Goal: Task Accomplishment & Management: Complete application form

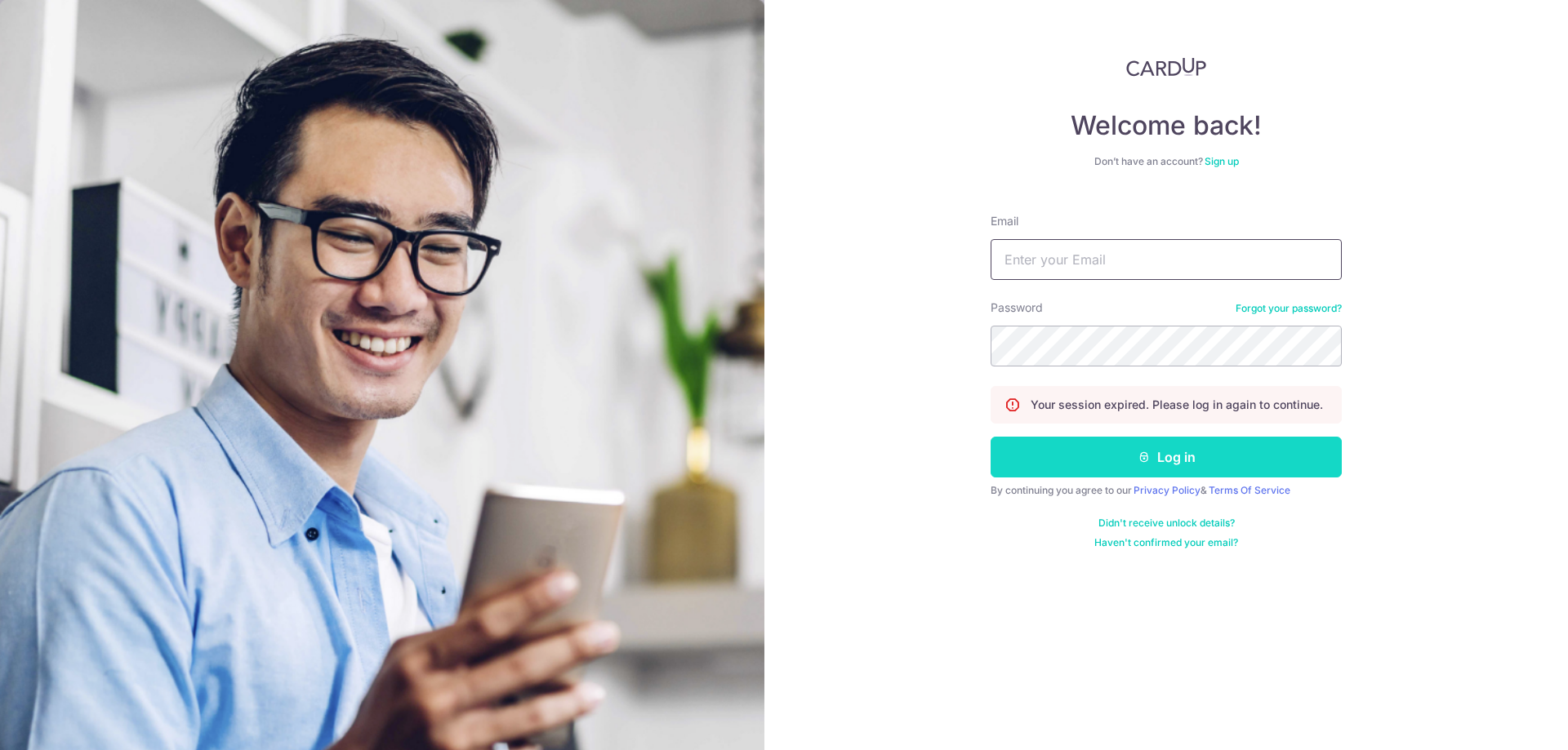
type input "[EMAIL_ADDRESS][DOMAIN_NAME]"
click at [1193, 457] on button "Log in" at bounding box center [1166, 457] width 352 height 41
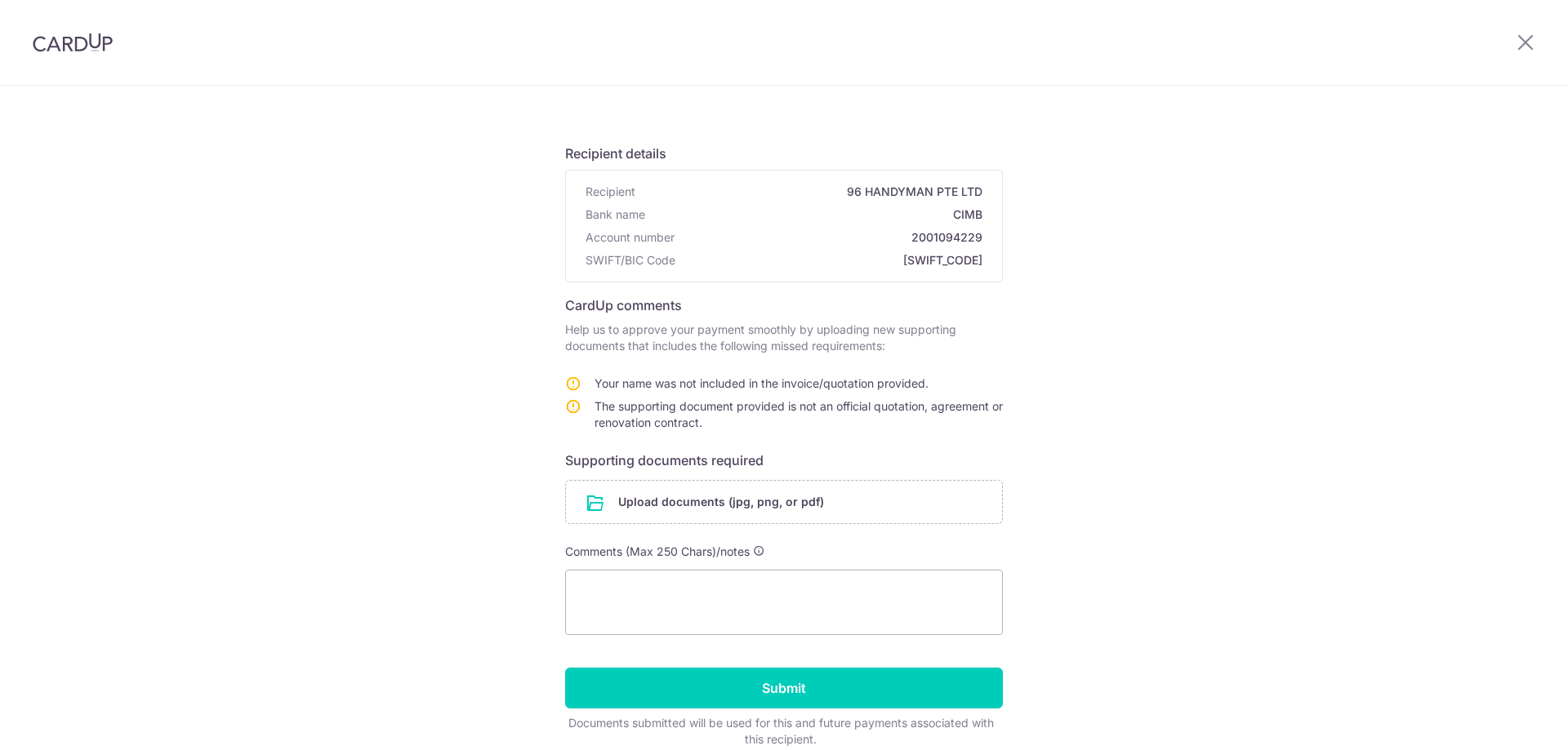
scroll to position [82, 0]
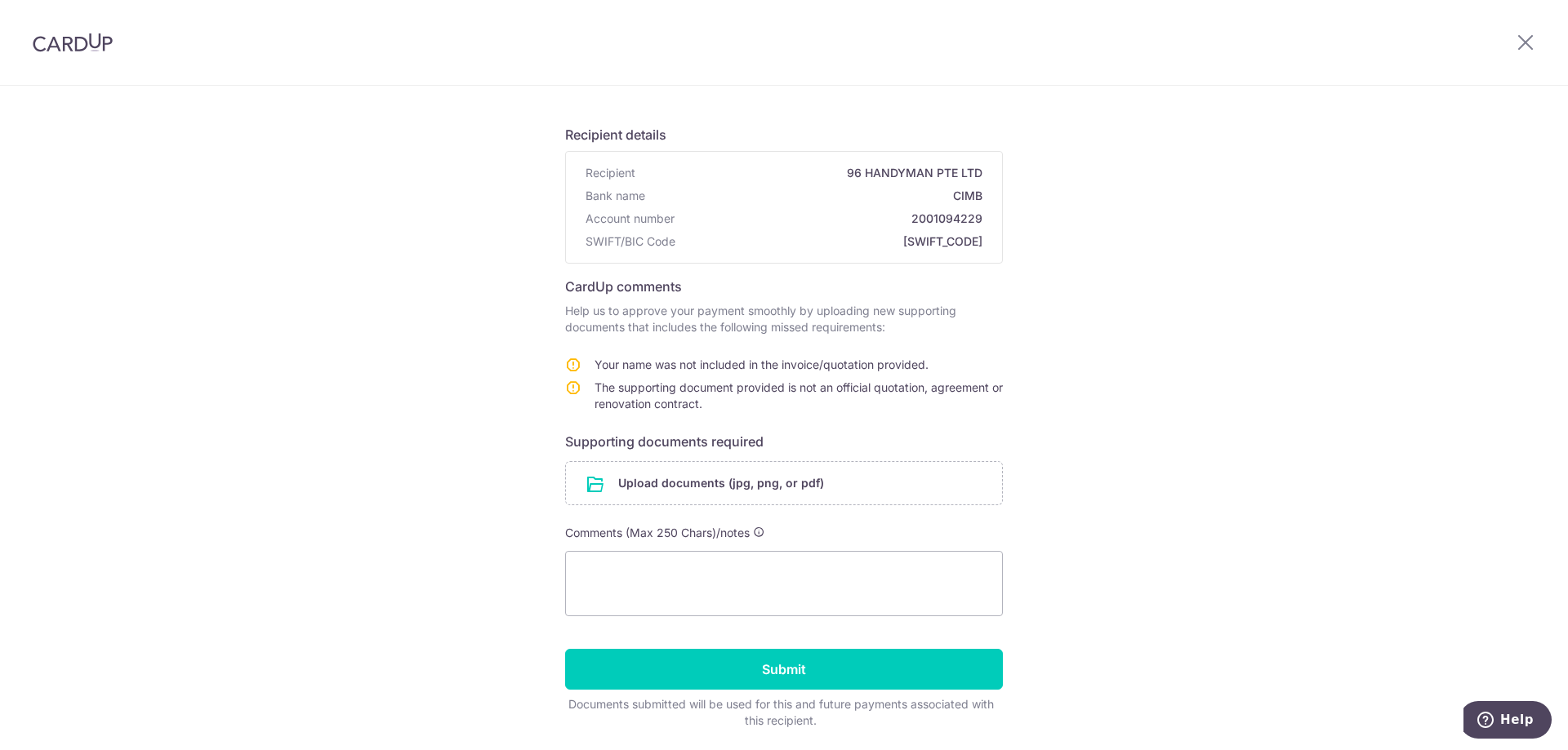
click at [530, 546] on div "Help us verify your payment Recipient details Recipient 96 HANDYMAN PTE LTD Ban…" at bounding box center [784, 404] width 1568 height 802
click at [685, 491] on input "file" at bounding box center [784, 482] width 436 height 42
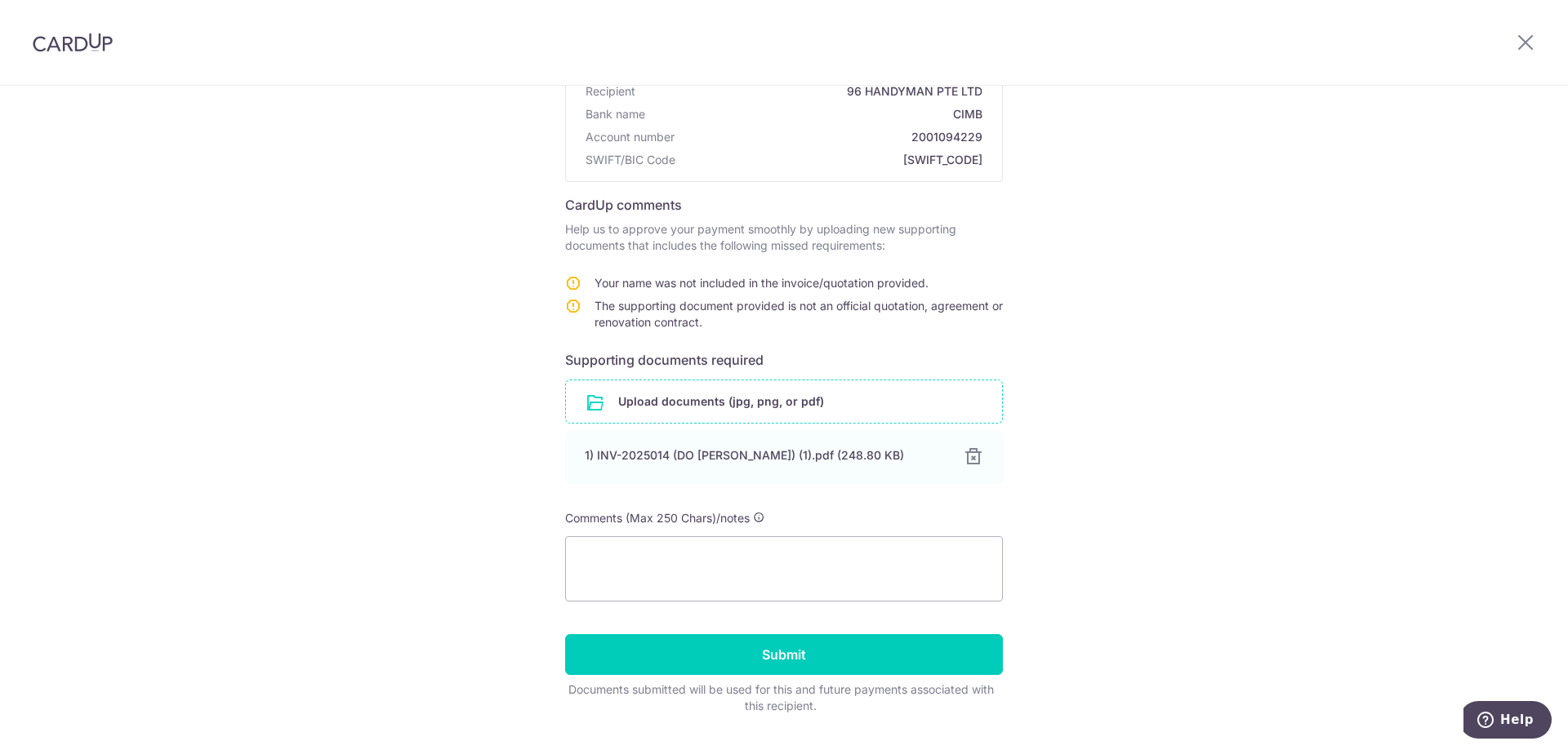
scroll to position [204, 0]
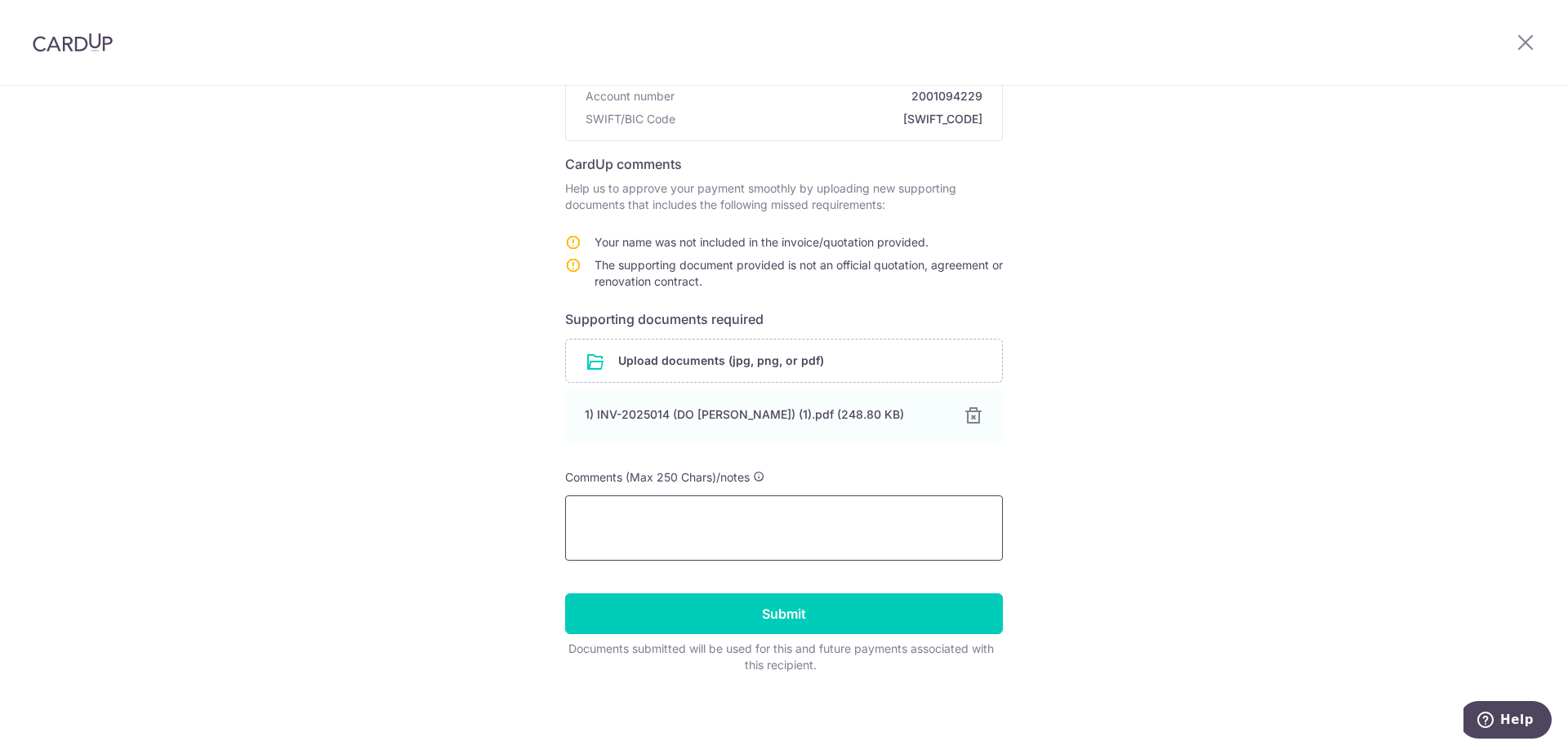
click at [708, 533] on textarea at bounding box center [784, 528] width 438 height 65
click at [630, 555] on textarea at bounding box center [784, 528] width 438 height 65
type textarea "i"
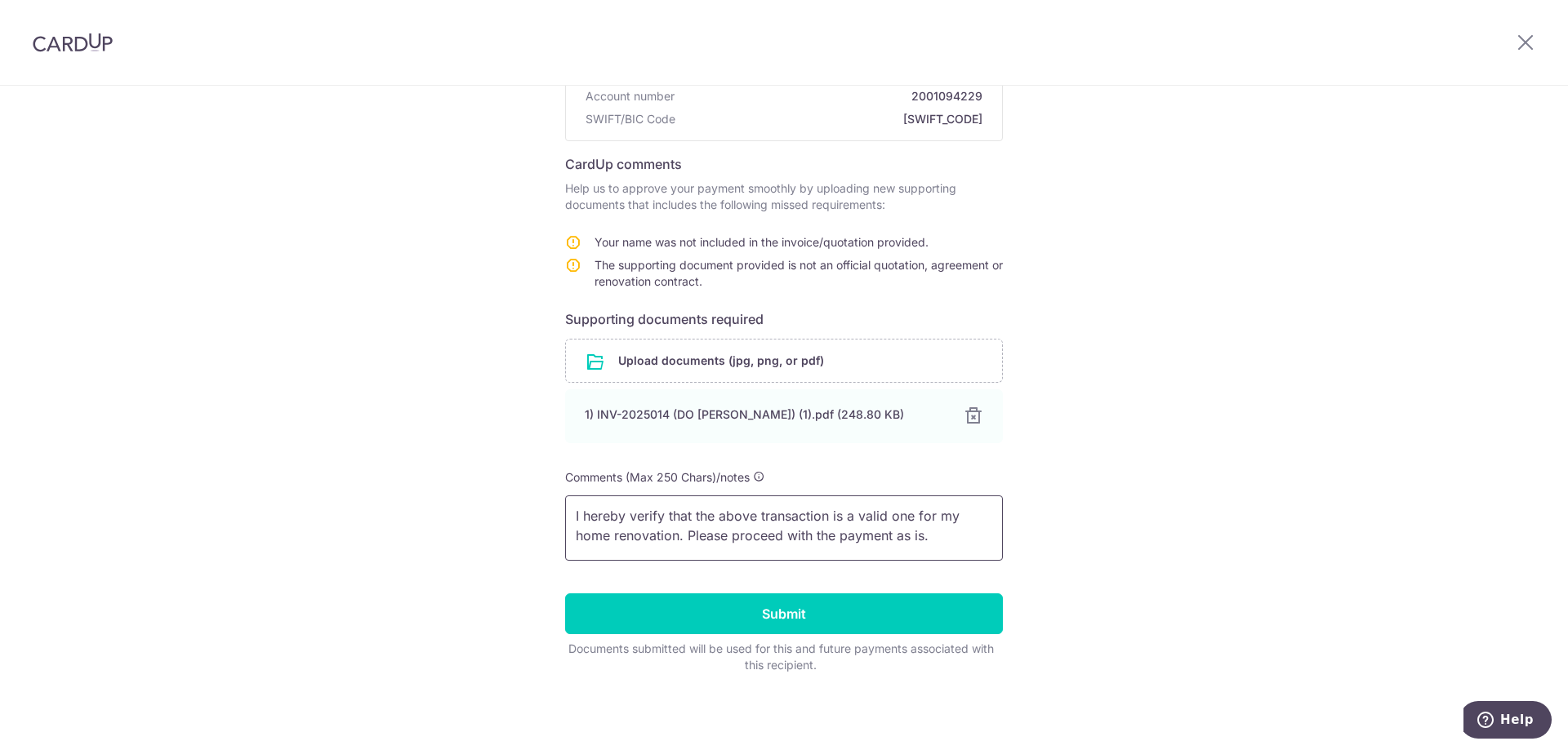
click at [639, 519] on textarea "I hereby verify that the above transaction is a valid one for my home renovatio…" at bounding box center [784, 528] width 438 height 65
click at [892, 533] on textarea "I hereby verify that the above transaction is a valid one for my home renovatio…" at bounding box center [784, 528] width 438 height 65
drag, startPoint x: 933, startPoint y: 540, endPoint x: 567, endPoint y: 514, distance: 366.9
click at [567, 514] on textarea "I hereby verify that the above transaction is a valid one for my home renovatio…" at bounding box center [784, 528] width 438 height 65
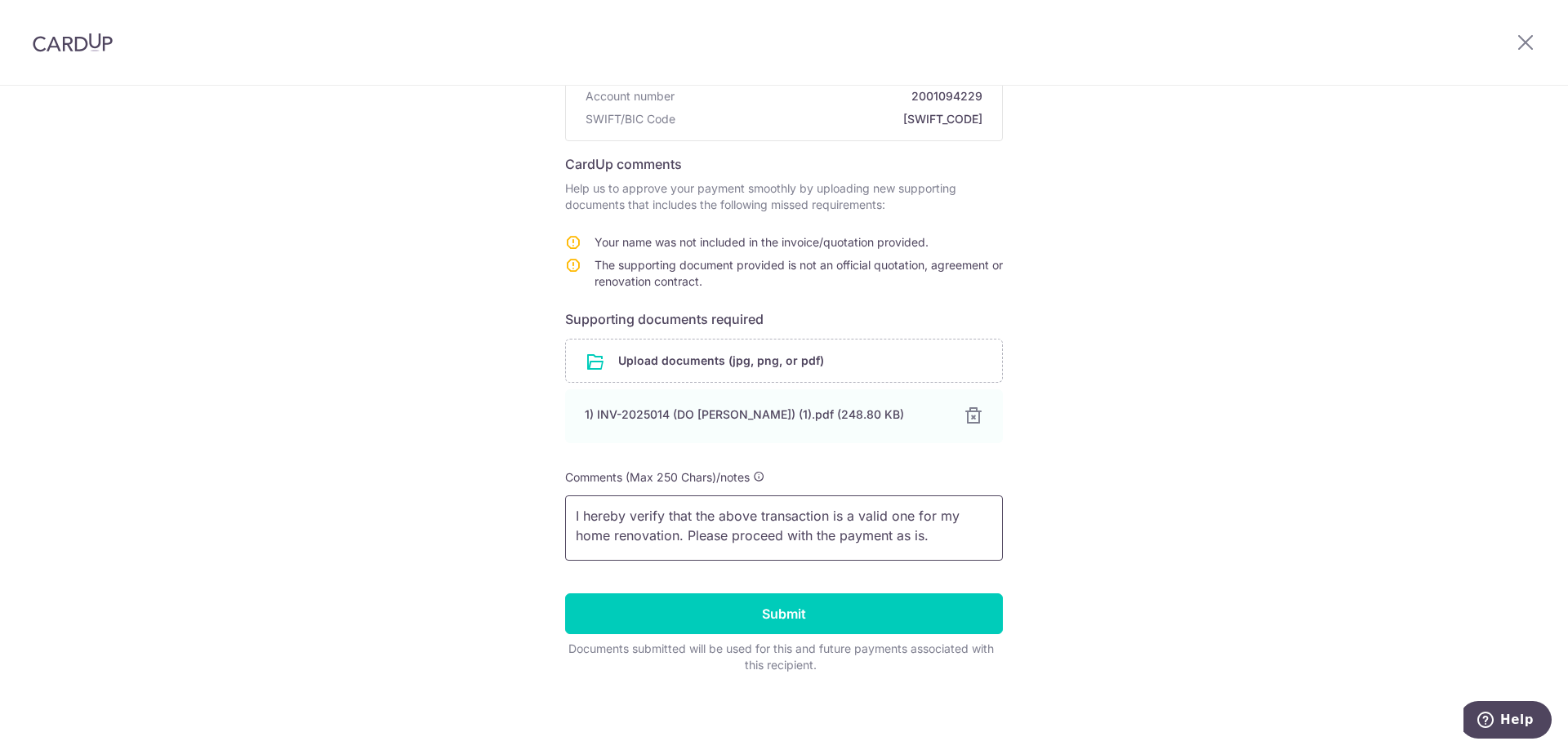
click at [964, 530] on textarea "I hereby verify that the above transaction is a valid one for my home renovatio…" at bounding box center [784, 528] width 438 height 65
drag, startPoint x: 954, startPoint y: 534, endPoint x: 572, endPoint y: 515, distance: 382.5
click at [572, 515] on textarea "I hereby verify that the above transaction is a valid one for my home renovatio…" at bounding box center [784, 528] width 438 height 65
click at [929, 538] on textarea "I hereby verify that the above transaction is a valid one for my home renovatio…" at bounding box center [784, 528] width 438 height 65
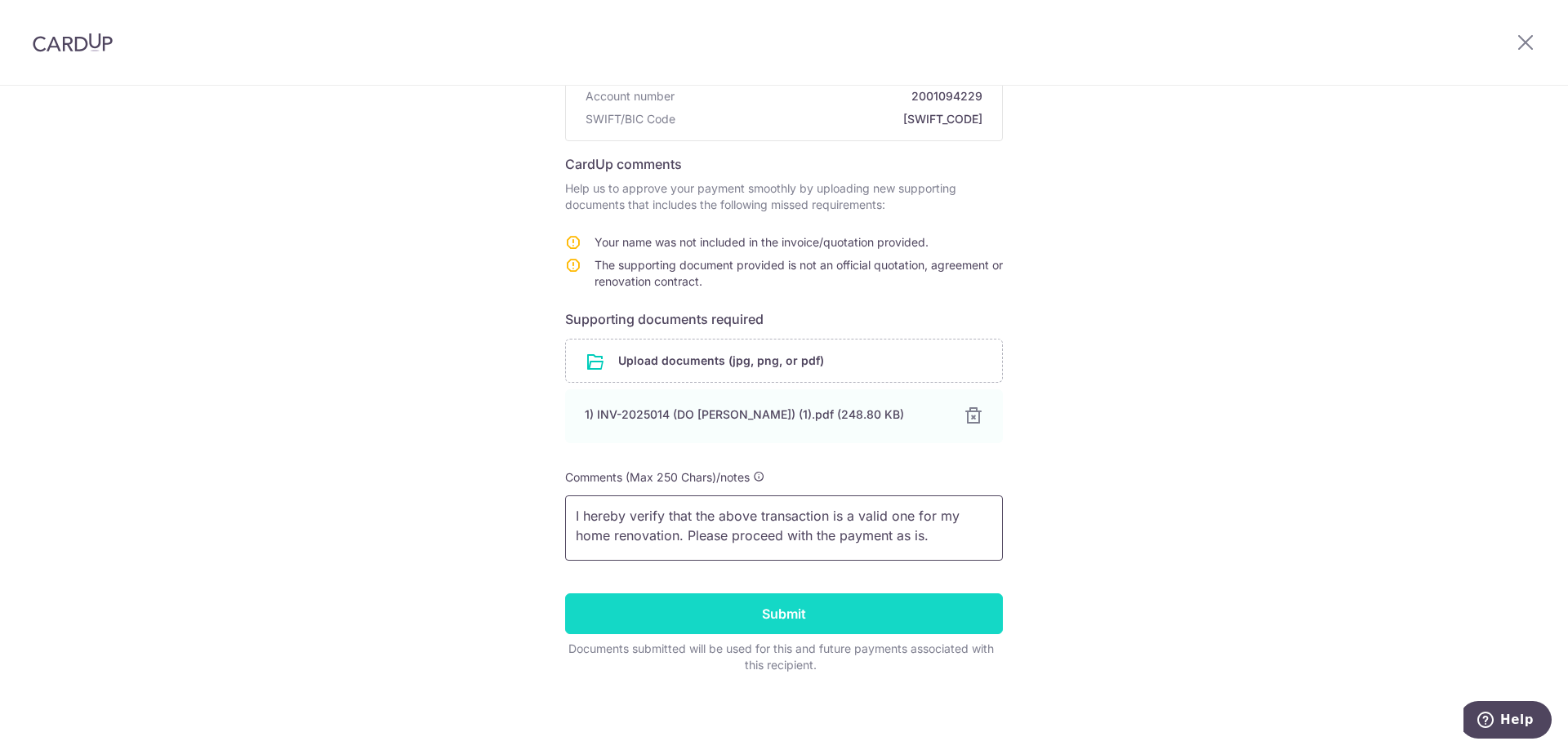
type textarea "I hereby verify that the above transaction is a valid one for my home renovatio…"
click at [899, 610] on input "Submit" at bounding box center [784, 614] width 438 height 41
